Goal: Transaction & Acquisition: Purchase product/service

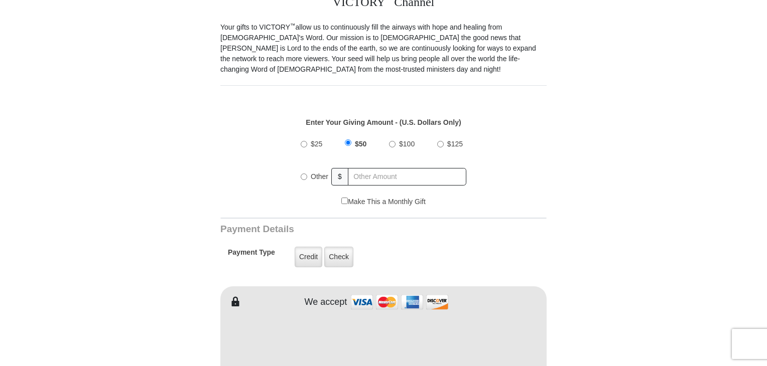
scroll to position [301, 0]
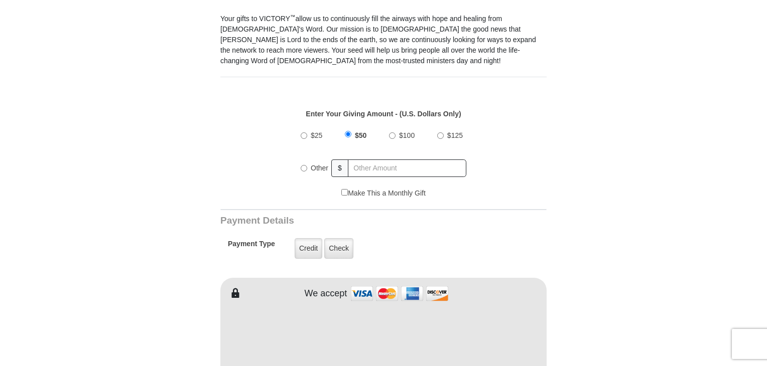
click at [303, 165] on input "Other" at bounding box center [304, 168] width 7 height 7
radio input "true"
type input "150.00"
click at [307, 238] on label "Credit" at bounding box center [309, 248] width 28 height 21
click at [0, 0] on input "Credit" at bounding box center [0, 0] width 0 height 0
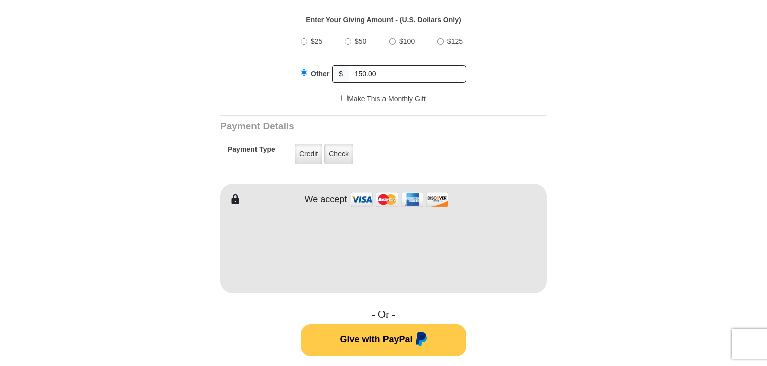
scroll to position [452, 0]
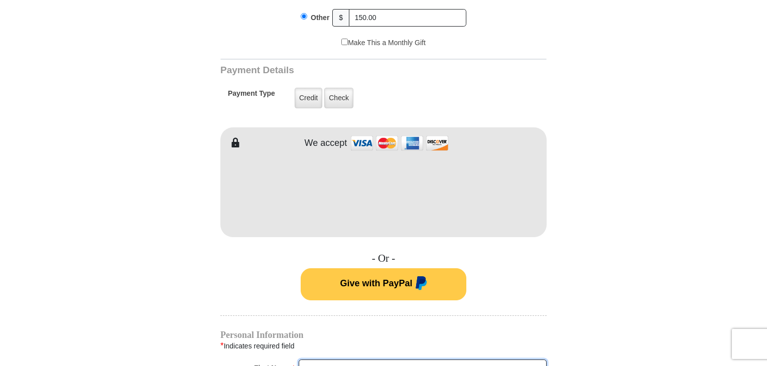
type input "Tracy"
type input "Coriell"
click at [250, 255] on div "- Or - Give with PayPal" at bounding box center [383, 277] width 326 height 48
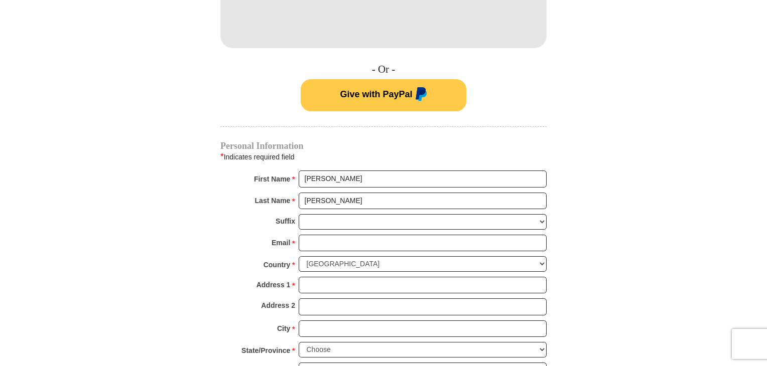
scroll to position [703, 0]
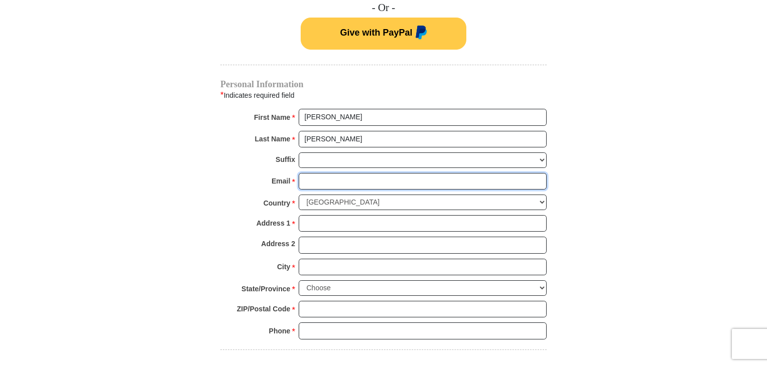
click at [321, 173] on input "Email *" at bounding box center [423, 181] width 248 height 17
type input "ace101@hutchtel.net"
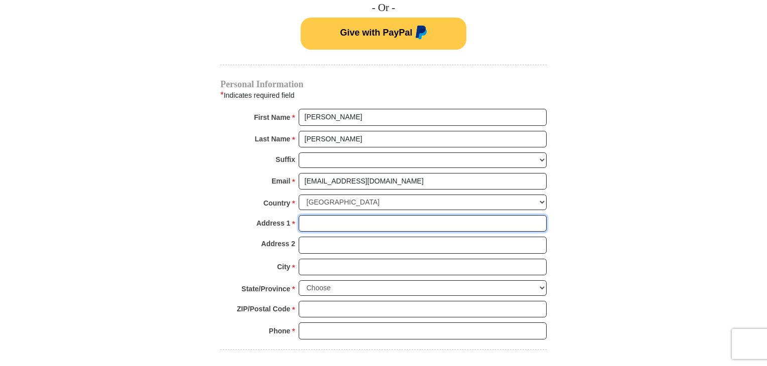
type input "22394 Nature Ave"
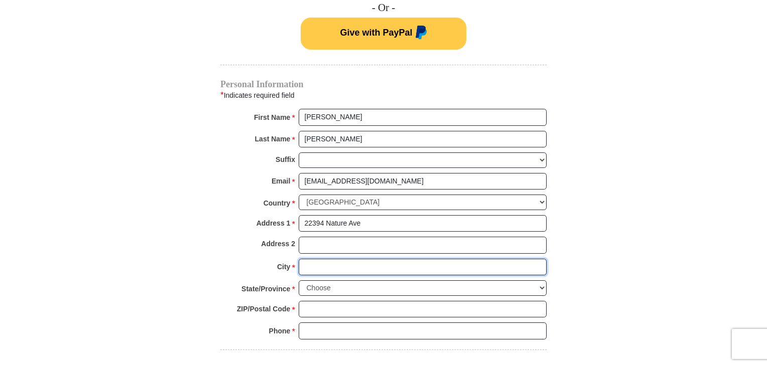
type input "Hutchinson"
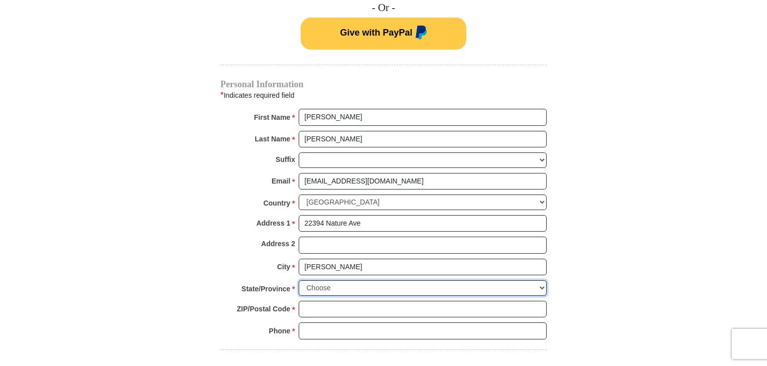
select select "MN"
type input "55350"
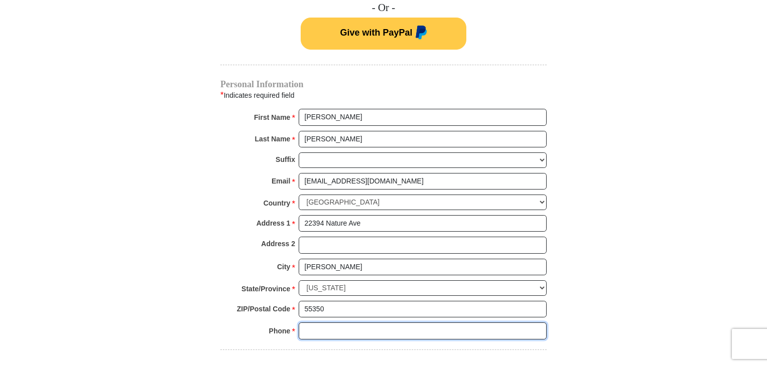
type input "3204208790"
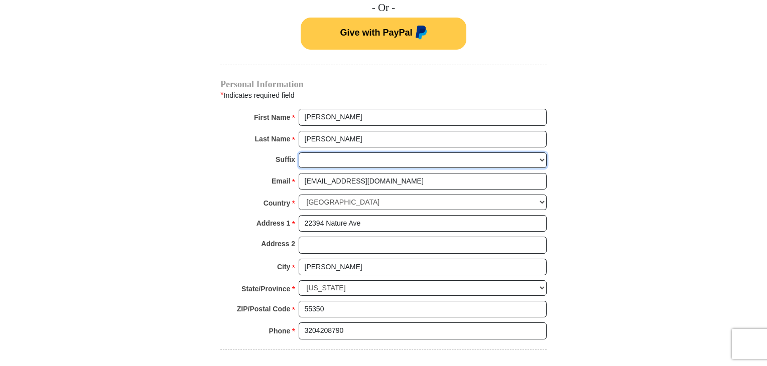
click at [543, 153] on select "Jr Sr I II III IV V VI" at bounding box center [423, 161] width 248 height 16
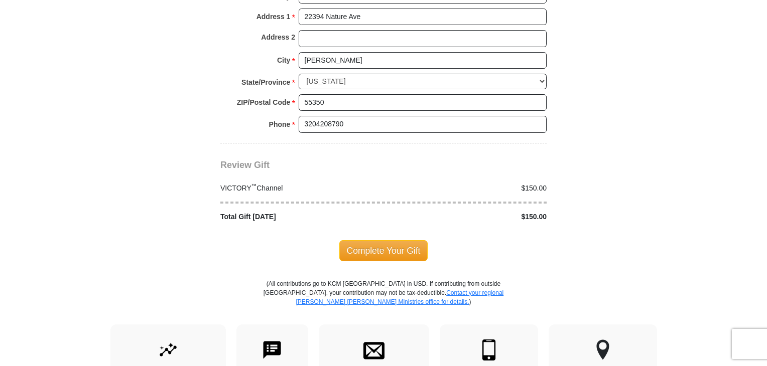
scroll to position [904, 0]
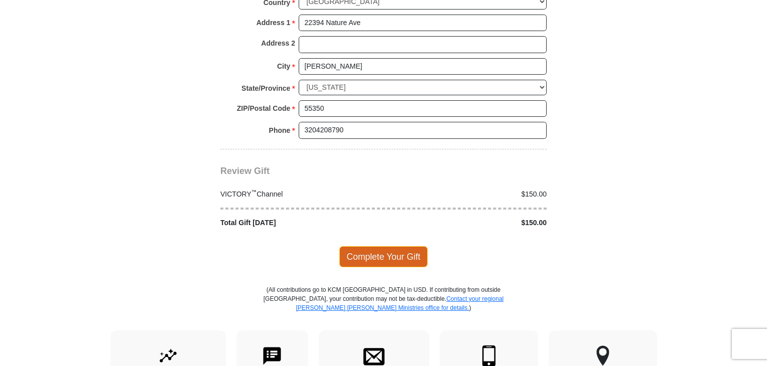
click at [378, 247] on span "Complete Your Gift" at bounding box center [383, 257] width 89 height 21
